Goal: Task Accomplishment & Management: Use online tool/utility

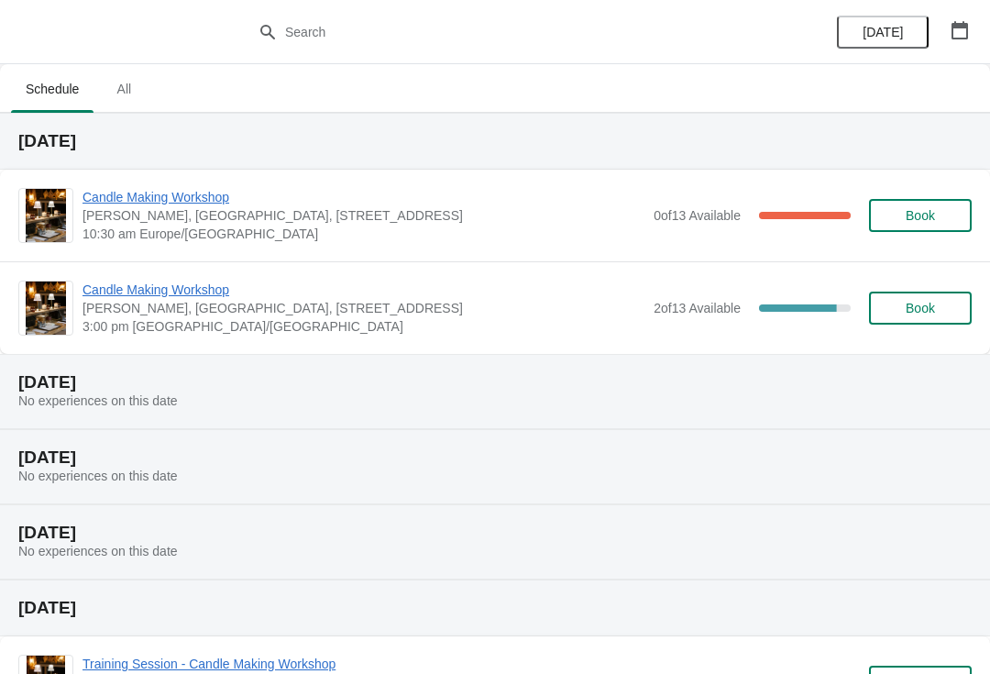
click at [127, 199] on span "Candle Making Workshop" at bounding box center [364, 197] width 562 height 18
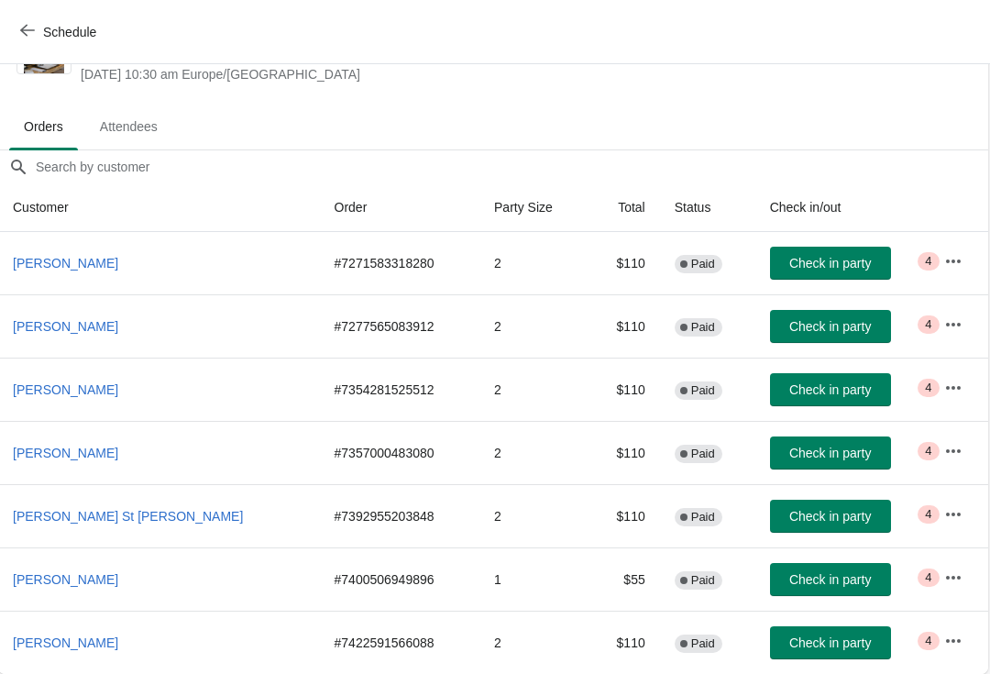
scroll to position [72, 1]
click at [839, 644] on span "Check in party" at bounding box center [831, 642] width 82 height 15
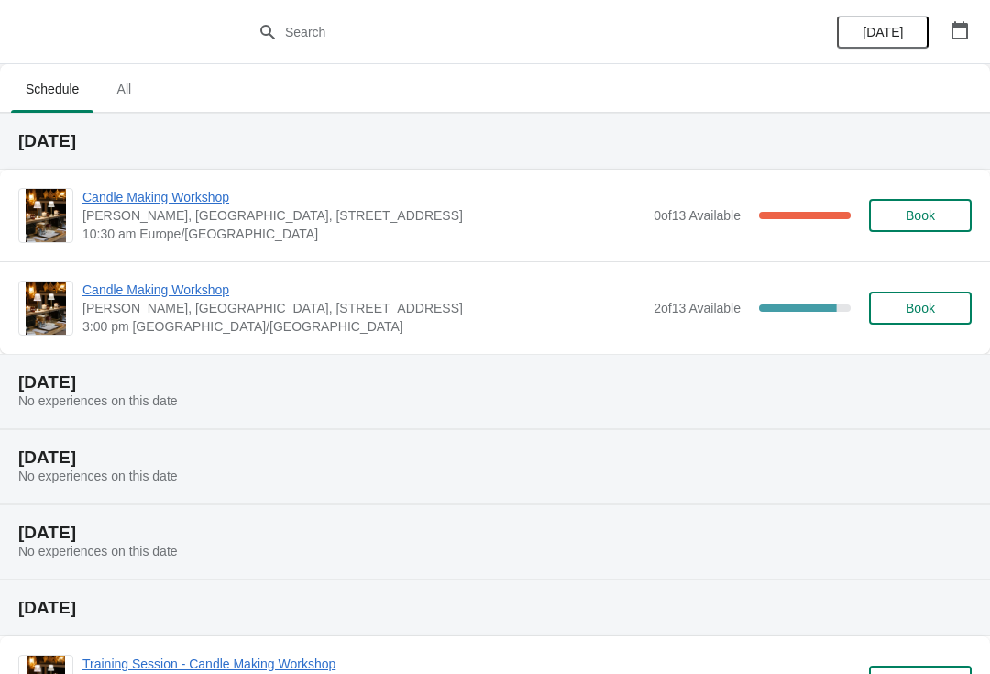
click at [143, 194] on span "Candle Making Workshop" at bounding box center [364, 197] width 562 height 18
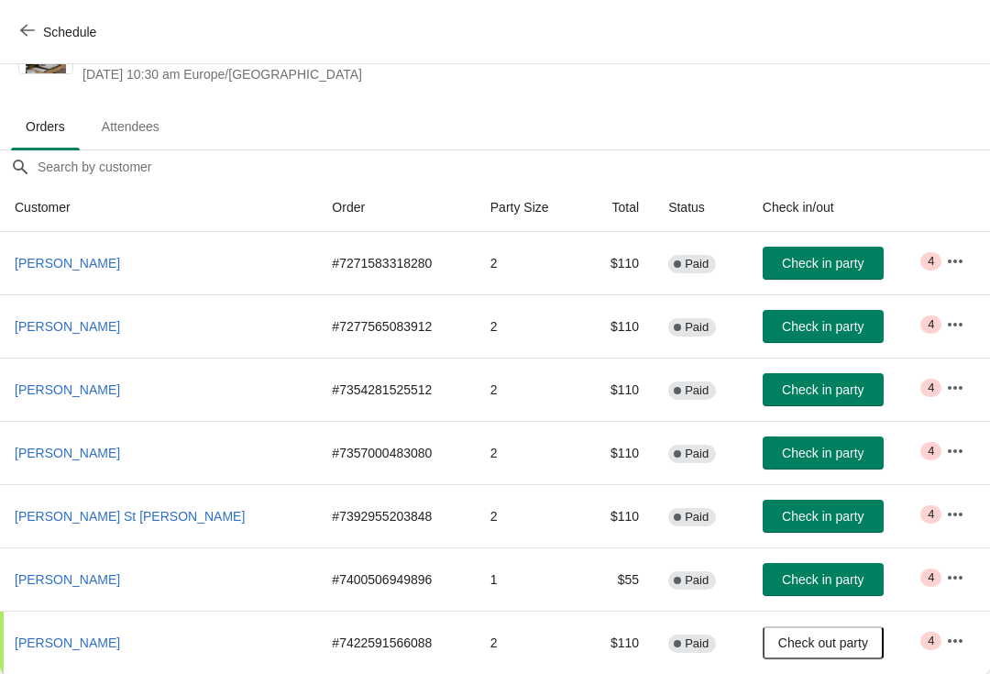
scroll to position [72, 0]
click at [819, 589] on button "Check in party" at bounding box center [823, 579] width 121 height 33
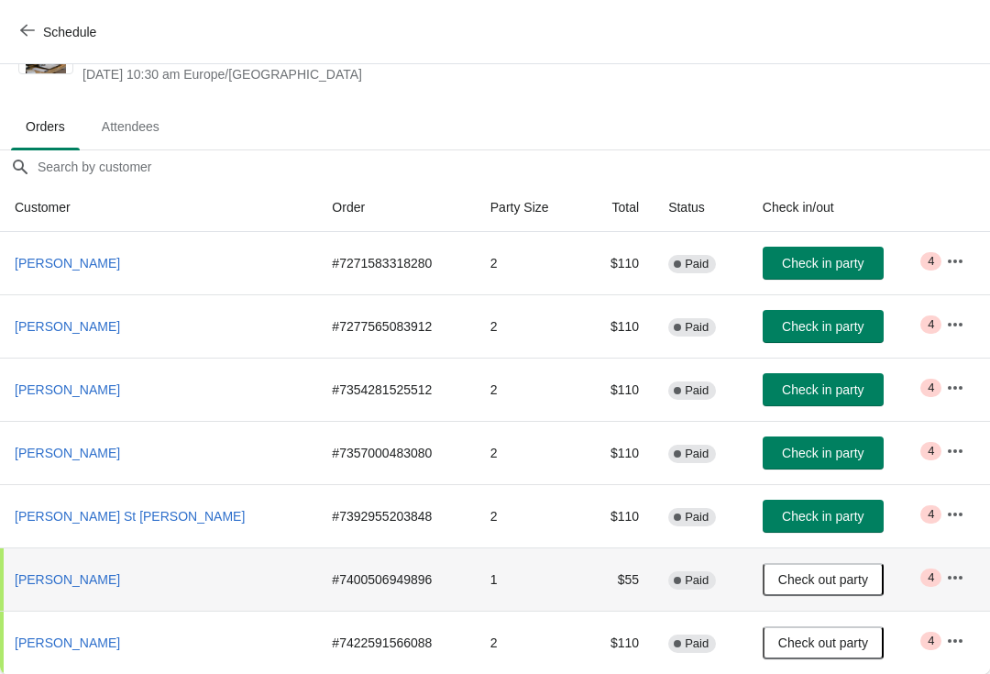
click at [132, 128] on span "Attendees" at bounding box center [130, 126] width 87 height 33
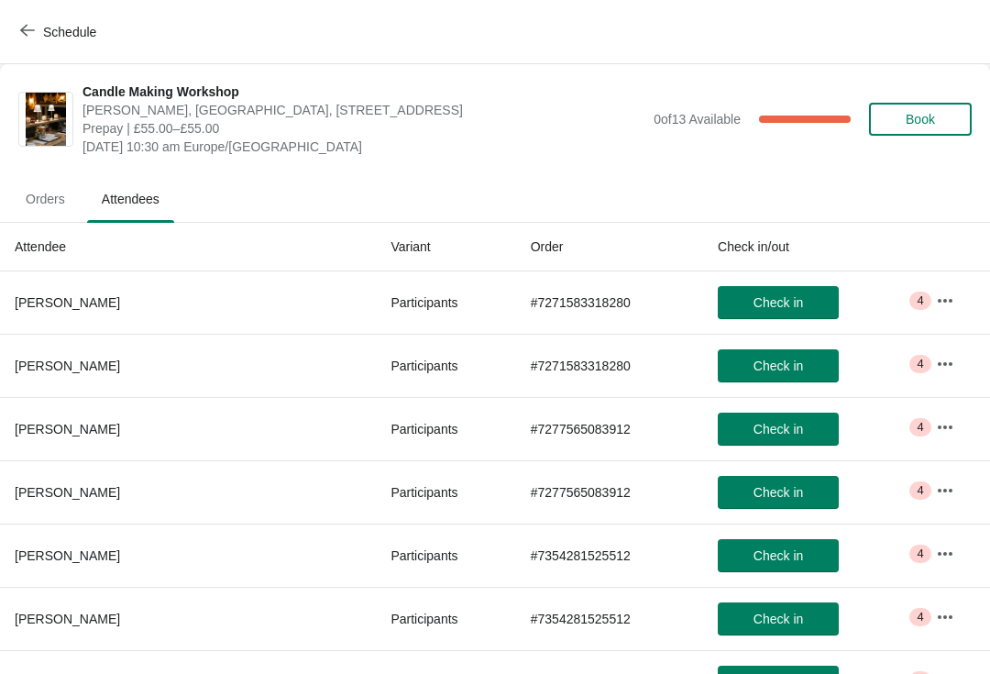
scroll to position [0, 0]
click at [55, 192] on span "Orders" at bounding box center [45, 198] width 69 height 33
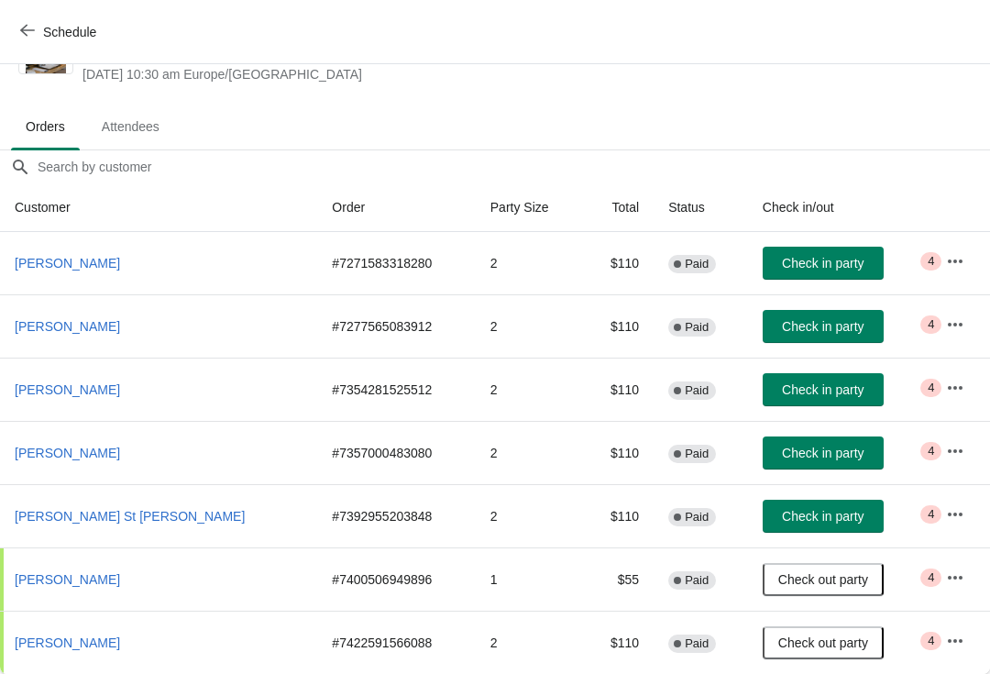
scroll to position [72, 0]
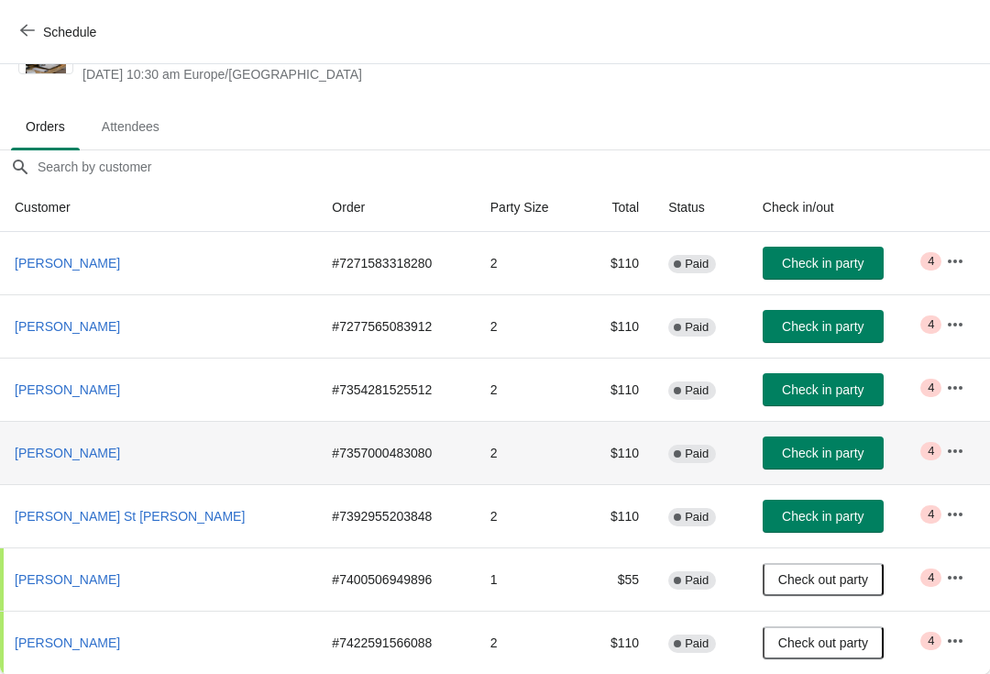
click at [799, 457] on span "Check in party" at bounding box center [823, 453] width 82 height 15
click at [136, 129] on span "Attendees" at bounding box center [130, 126] width 87 height 33
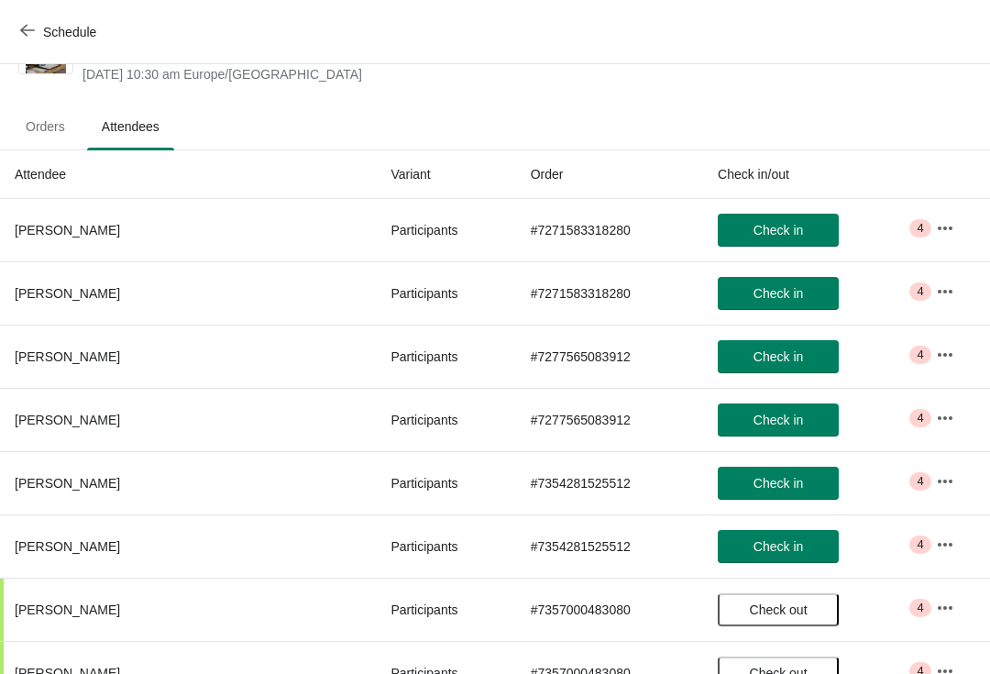
click at [48, 146] on button "Orders" at bounding box center [45, 127] width 76 height 48
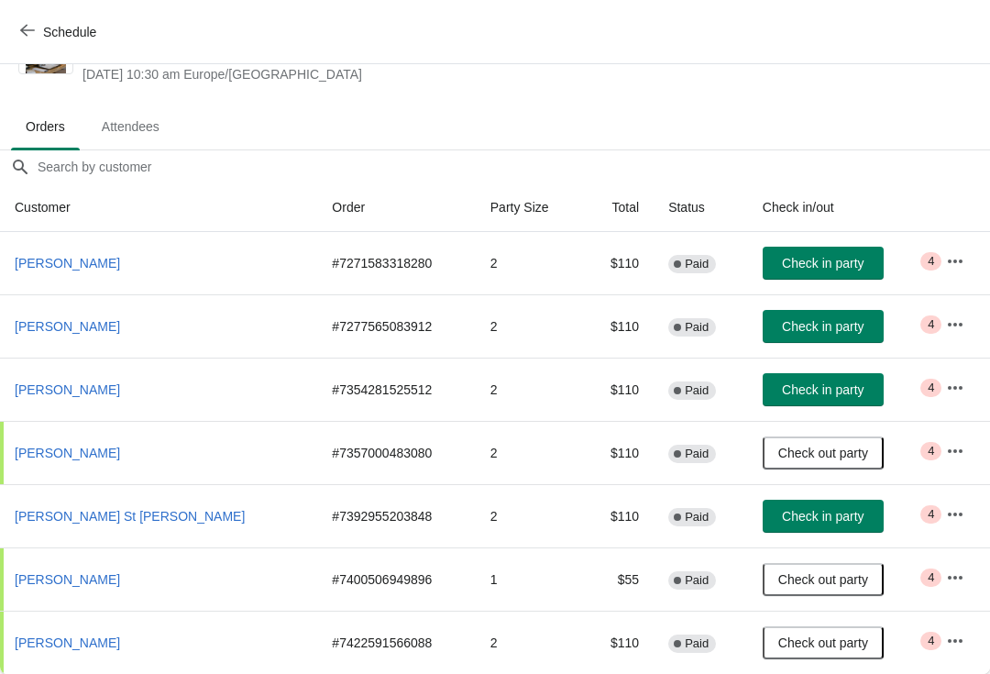
click at [803, 266] on span "Check in party" at bounding box center [823, 263] width 82 height 15
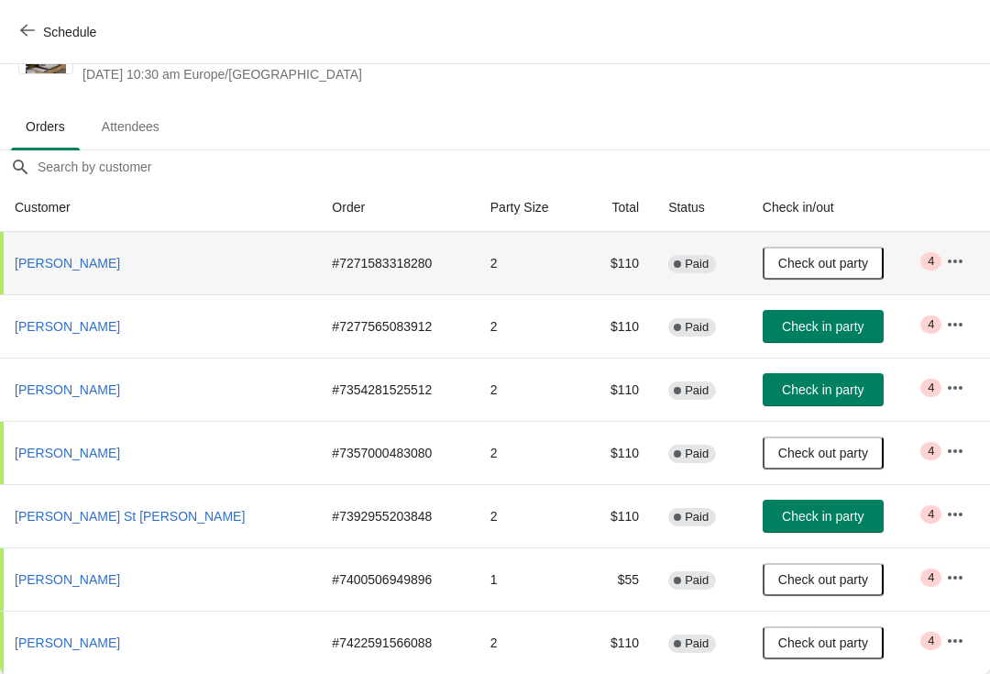
click at [146, 138] on span "Attendees" at bounding box center [130, 126] width 87 height 33
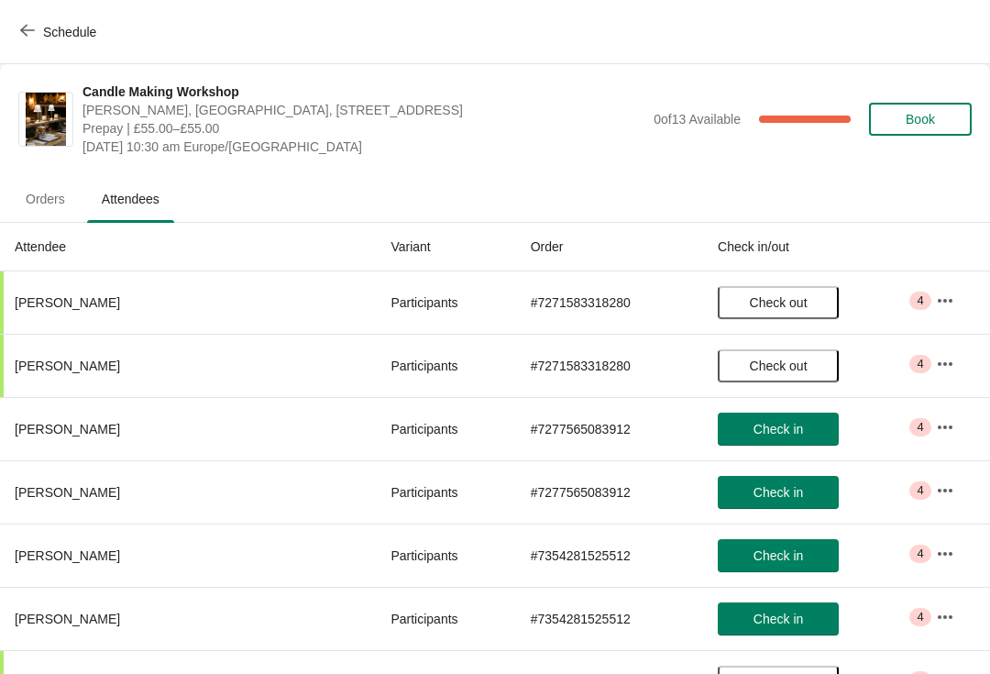
scroll to position [-1, 0]
click at [52, 215] on span "Orders" at bounding box center [45, 198] width 69 height 33
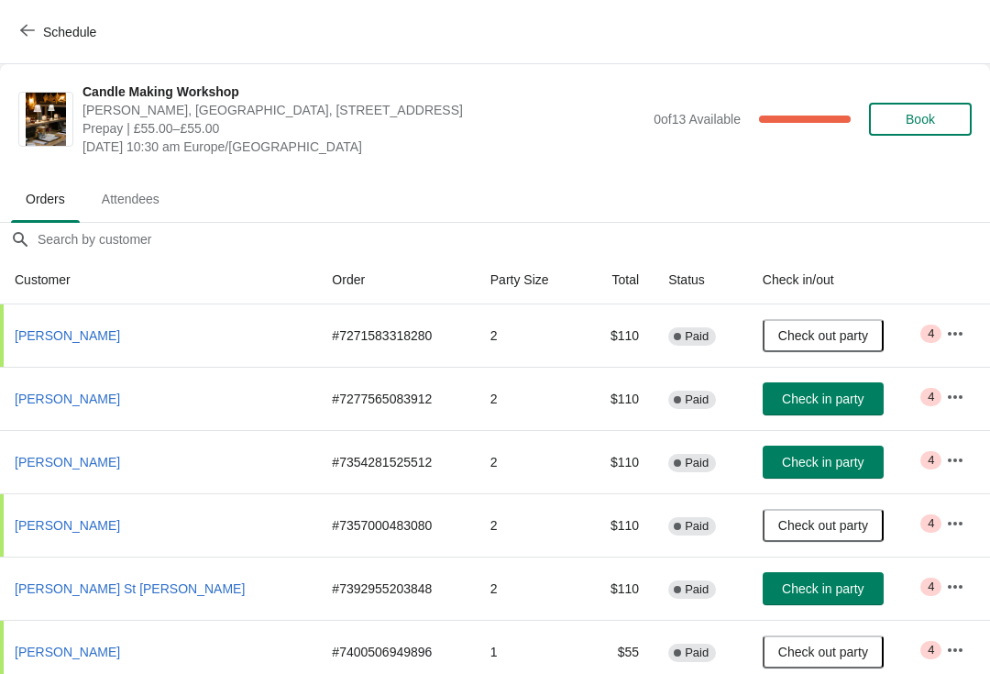
scroll to position [0, 0]
click at [953, 333] on icon "button" at bounding box center [955, 333] width 15 height 4
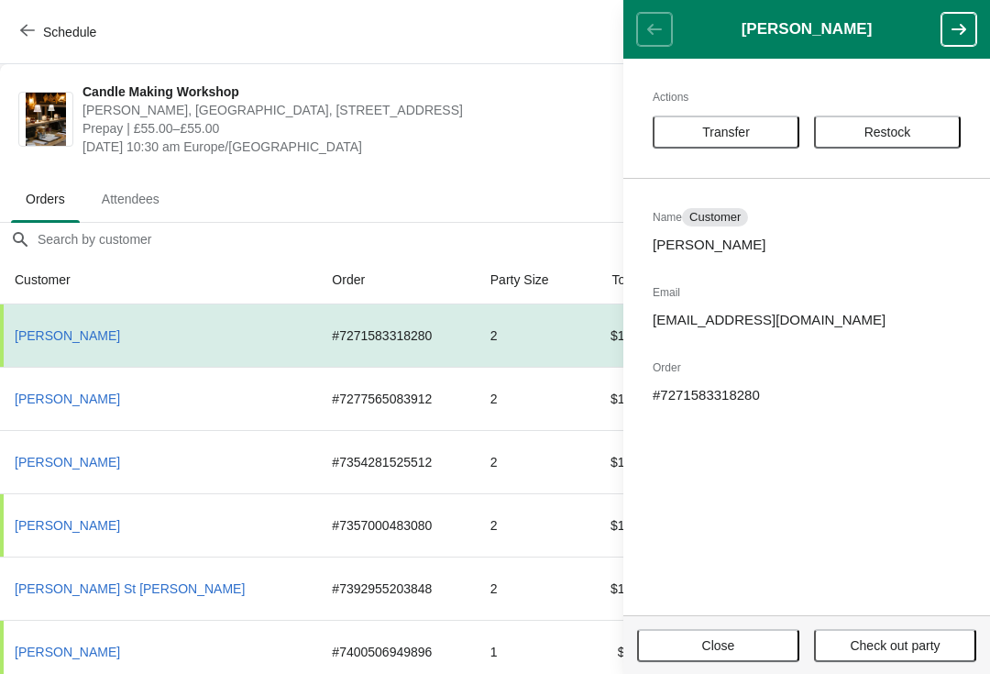
click at [729, 642] on span "Close" at bounding box center [718, 645] width 33 height 15
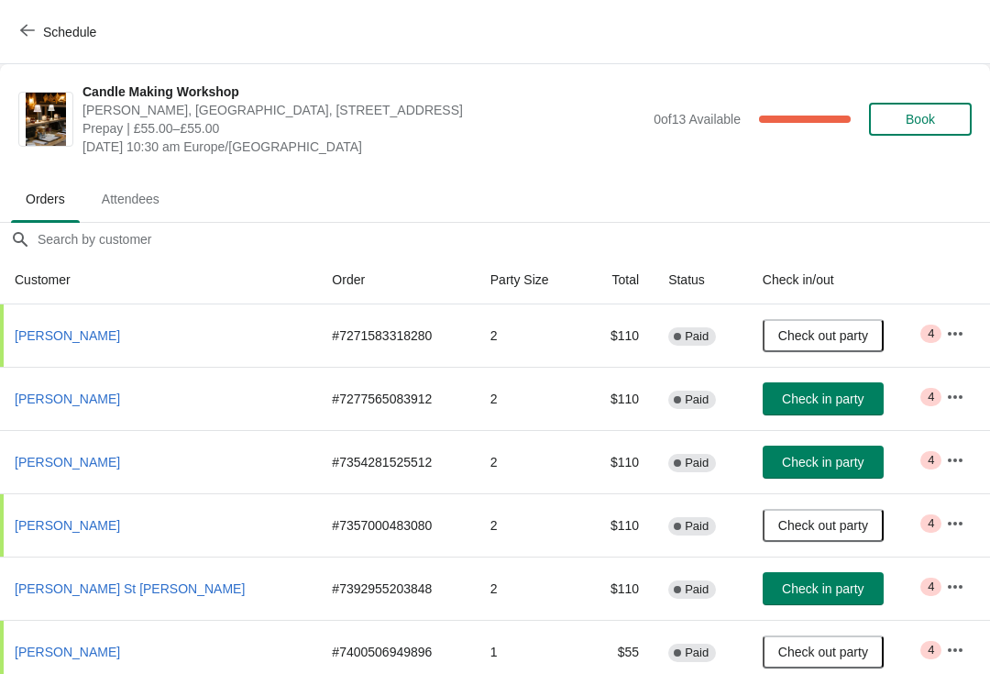
click at [136, 194] on span "Attendees" at bounding box center [130, 198] width 87 height 33
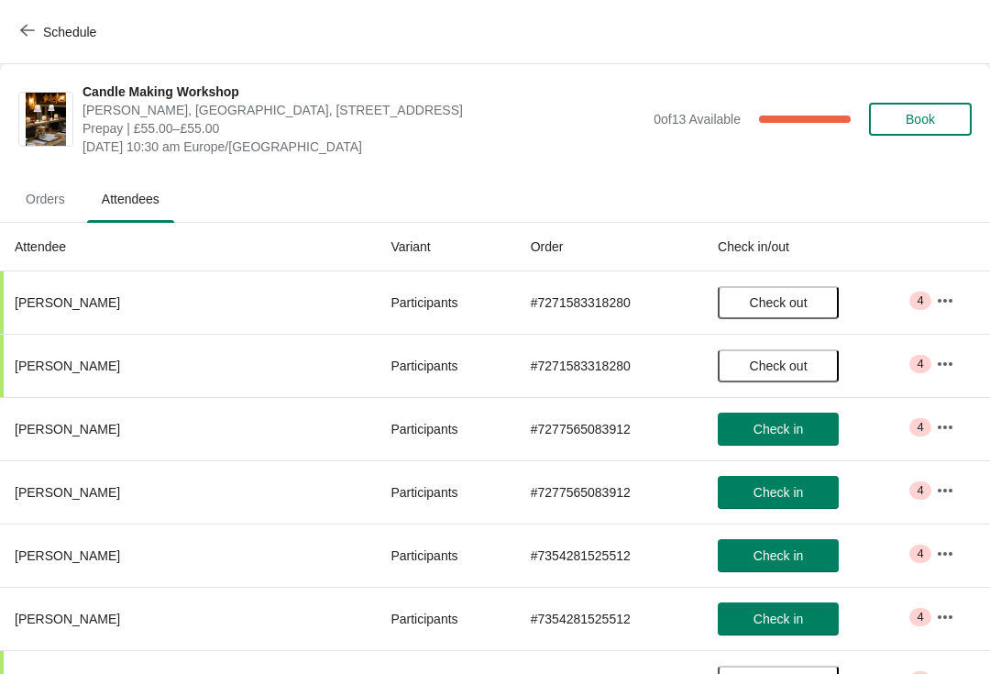
click at [61, 205] on span "Orders" at bounding box center [45, 198] width 69 height 33
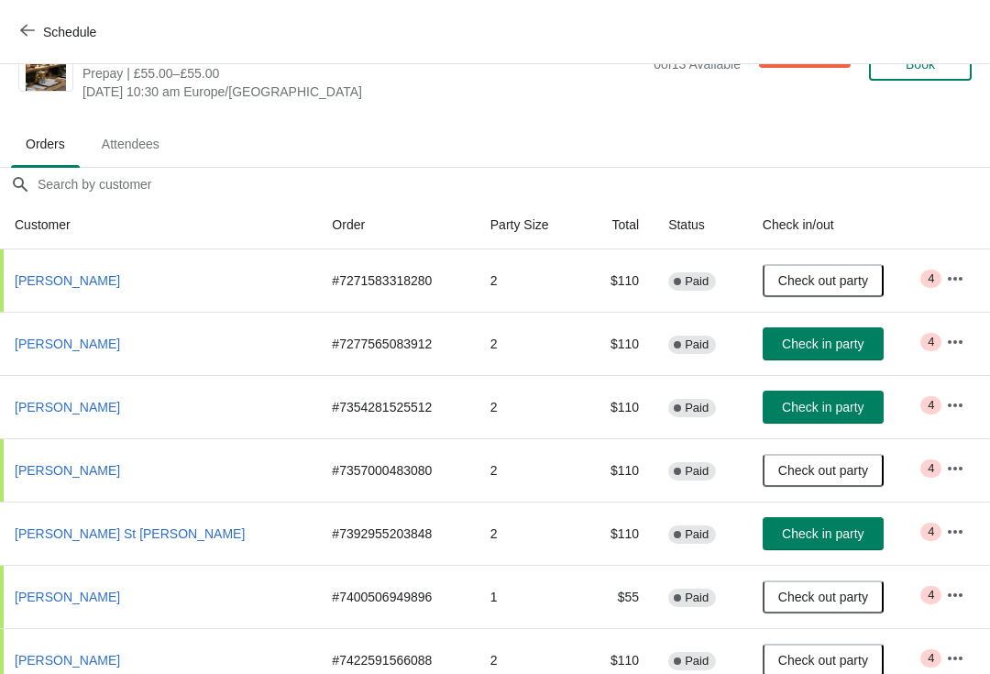
scroll to position [56, 0]
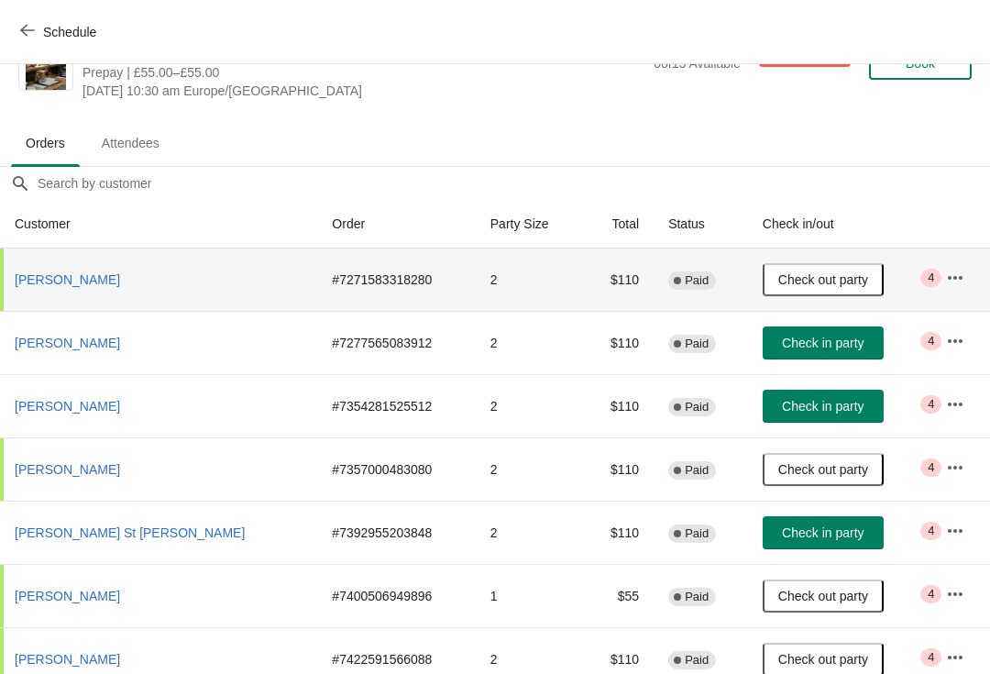
click at [317, 294] on td "# 7271583318280" at bounding box center [396, 279] width 158 height 62
click at [73, 288] on button "[PERSON_NAME]" at bounding box center [67, 279] width 120 height 33
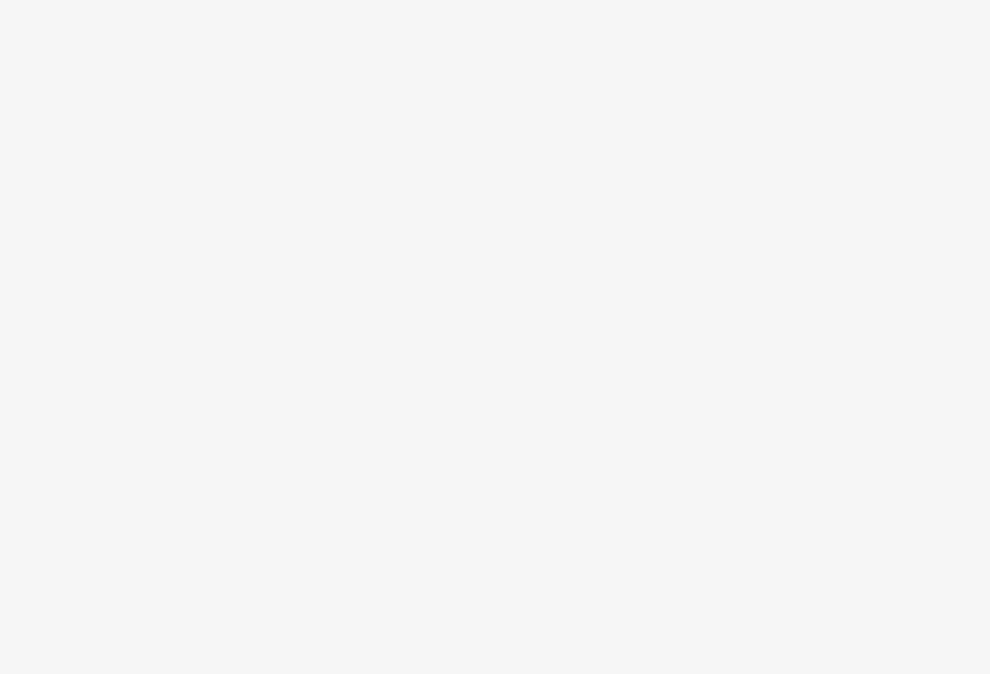
scroll to position [0, 0]
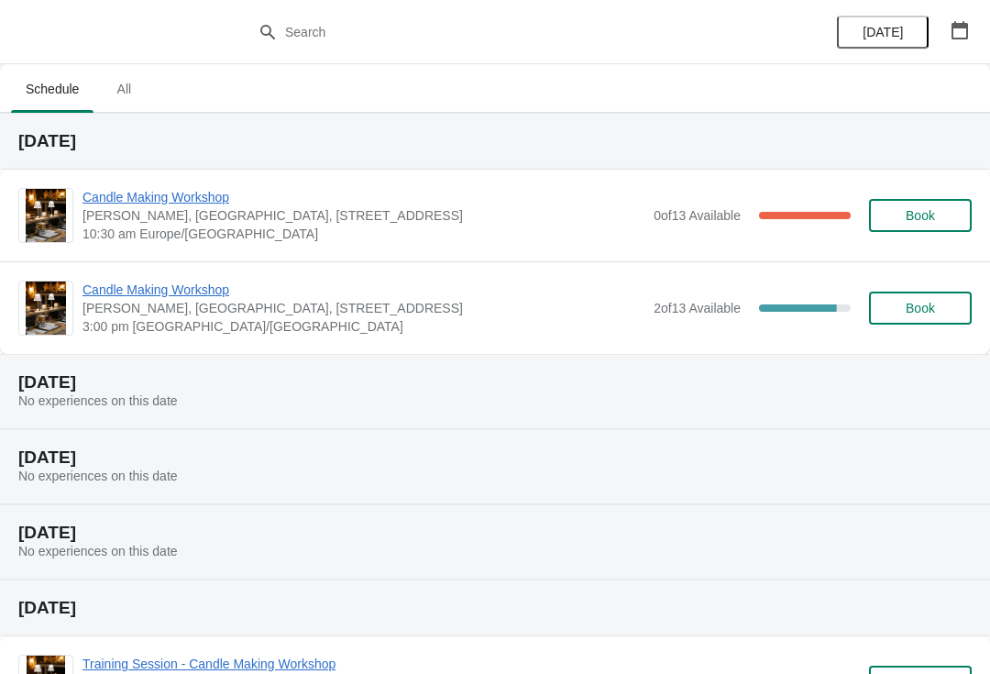
click at [185, 205] on span "Candle Making Workshop" at bounding box center [364, 197] width 562 height 18
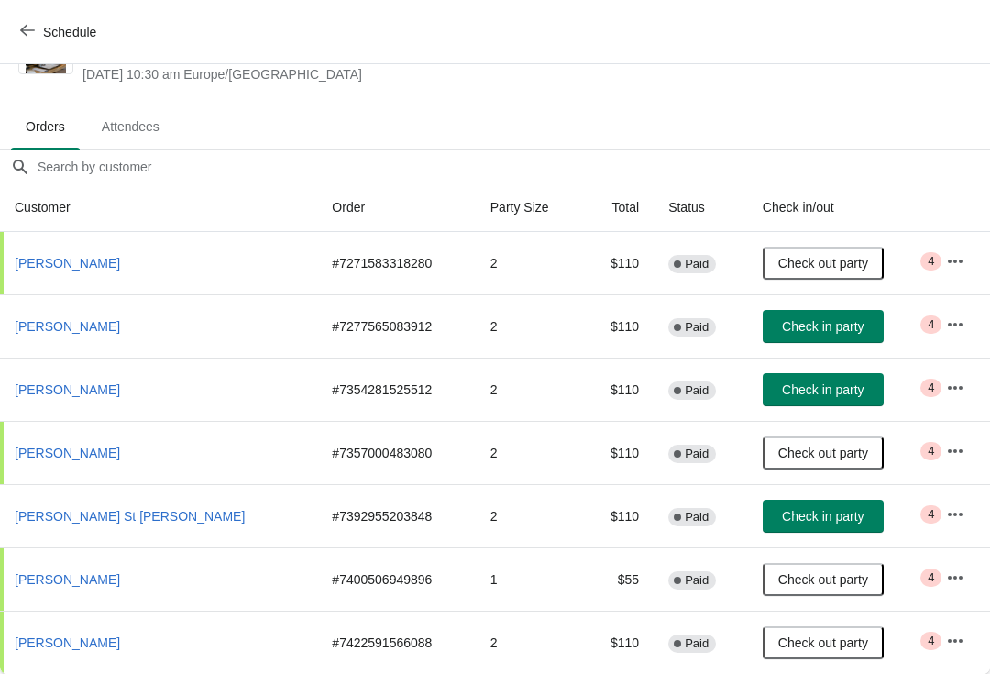
scroll to position [72, 0]
click at [803, 522] on span "Check in party" at bounding box center [823, 516] width 82 height 15
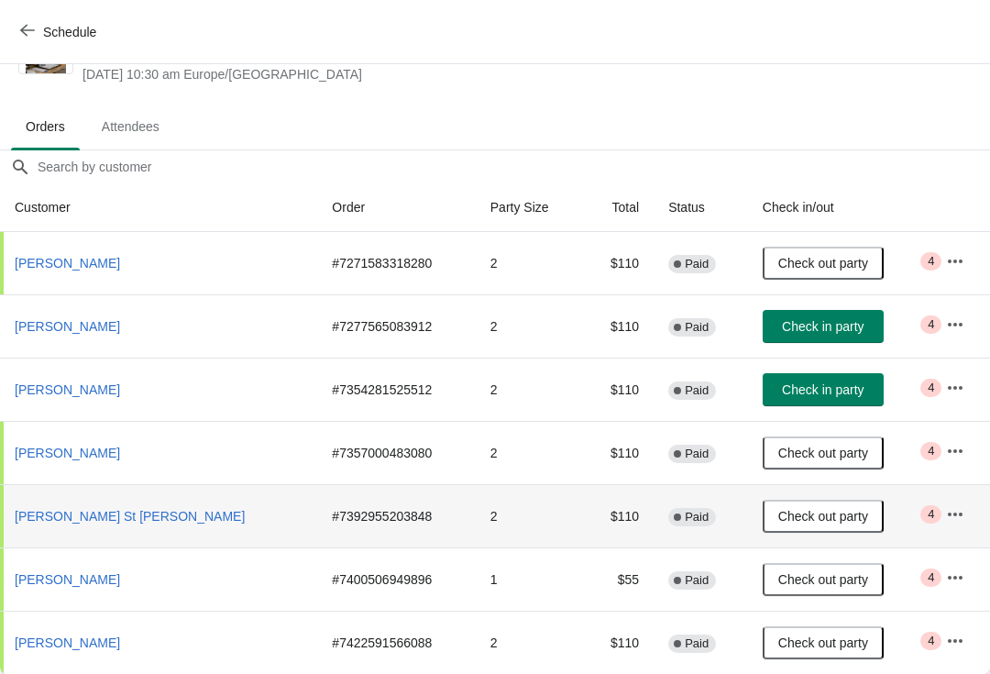
click at [792, 387] on span "Check in party" at bounding box center [823, 389] width 82 height 15
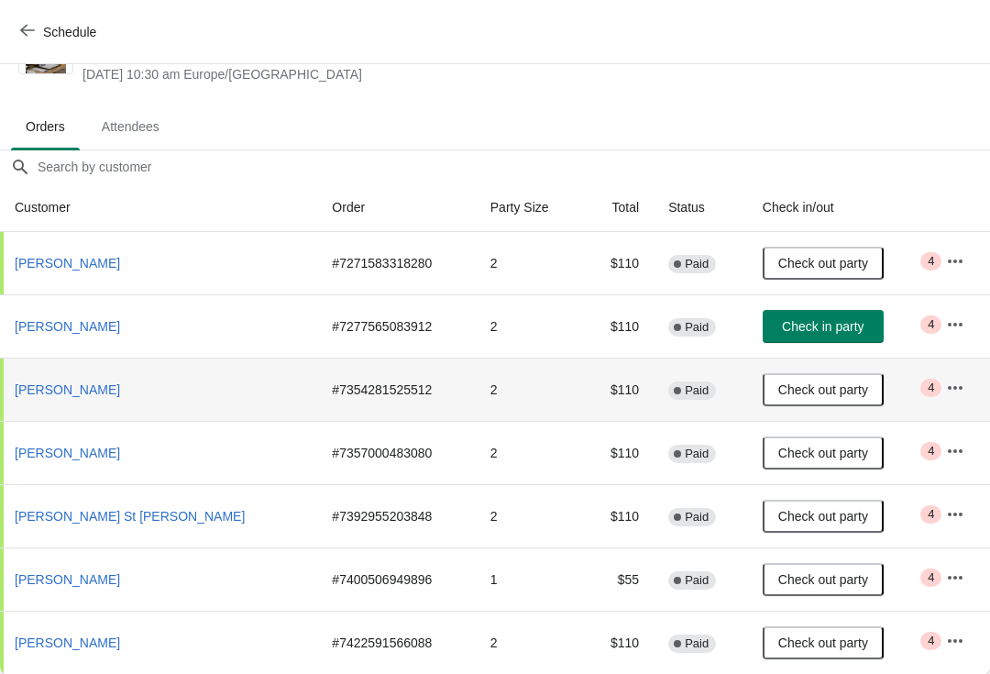
click at [817, 322] on span "Check in party" at bounding box center [823, 326] width 82 height 15
